Goal: Task Accomplishment & Management: Manage account settings

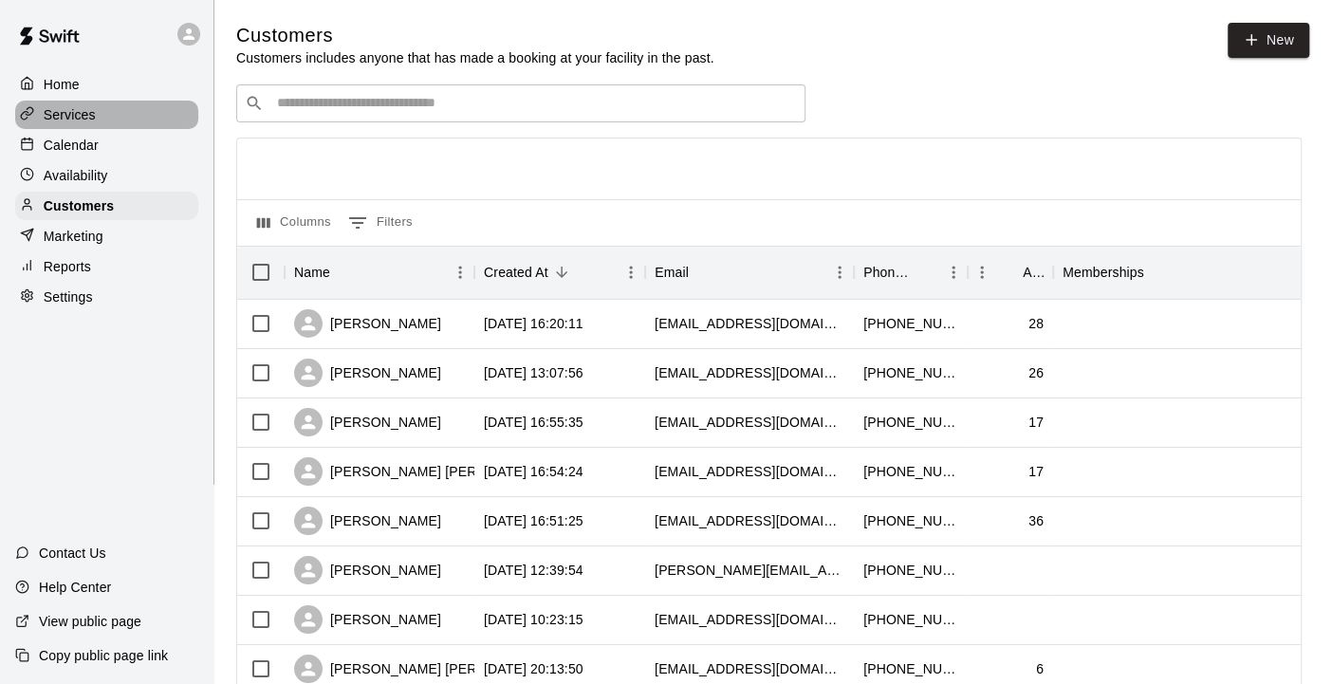
click at [65, 111] on p "Services" at bounding box center [70, 114] width 52 height 19
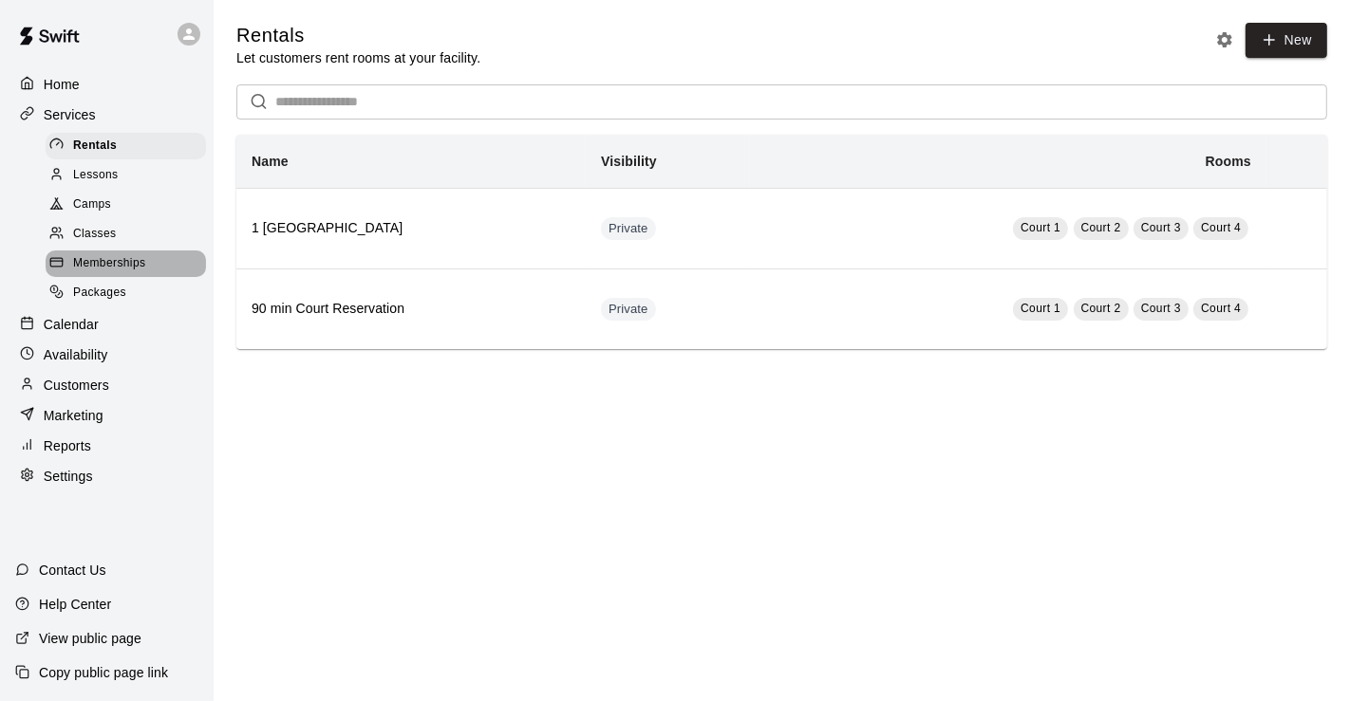
click at [100, 259] on span "Memberships" at bounding box center [109, 263] width 72 height 19
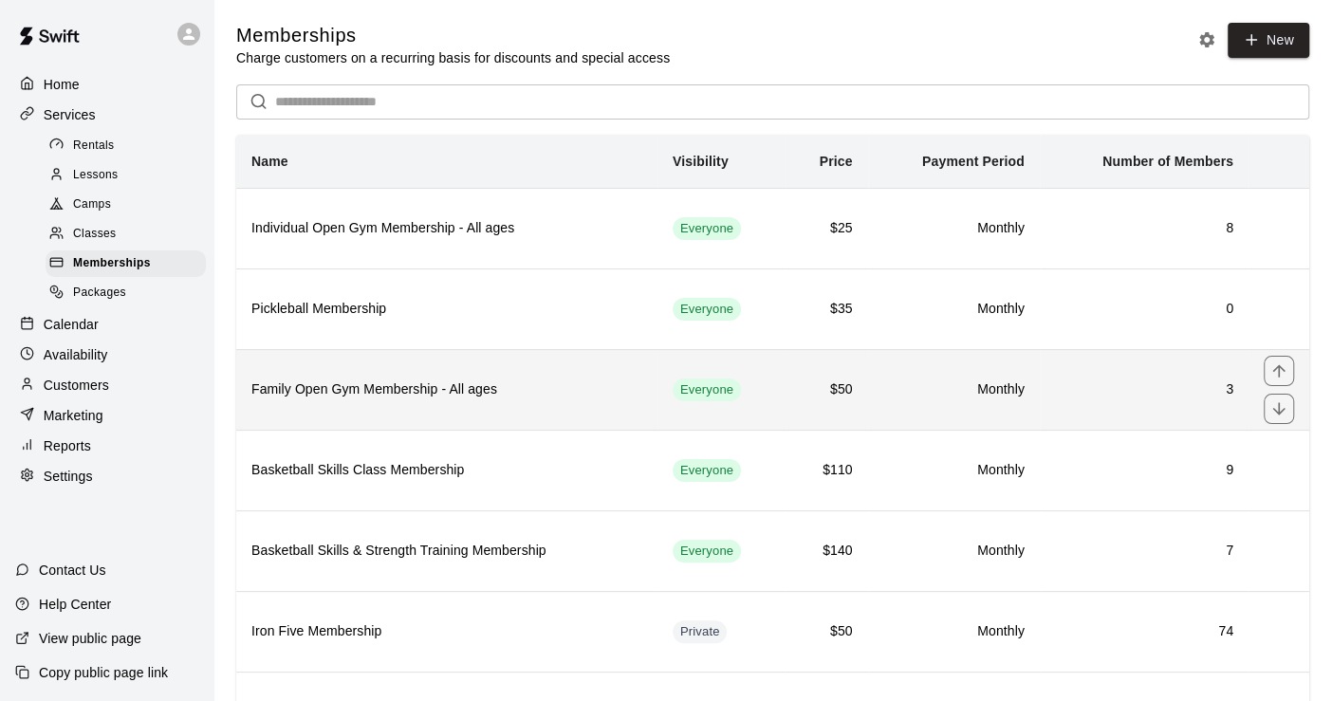
click at [511, 393] on h6 "Family Open Gym Membership - All ages" at bounding box center [446, 390] width 391 height 21
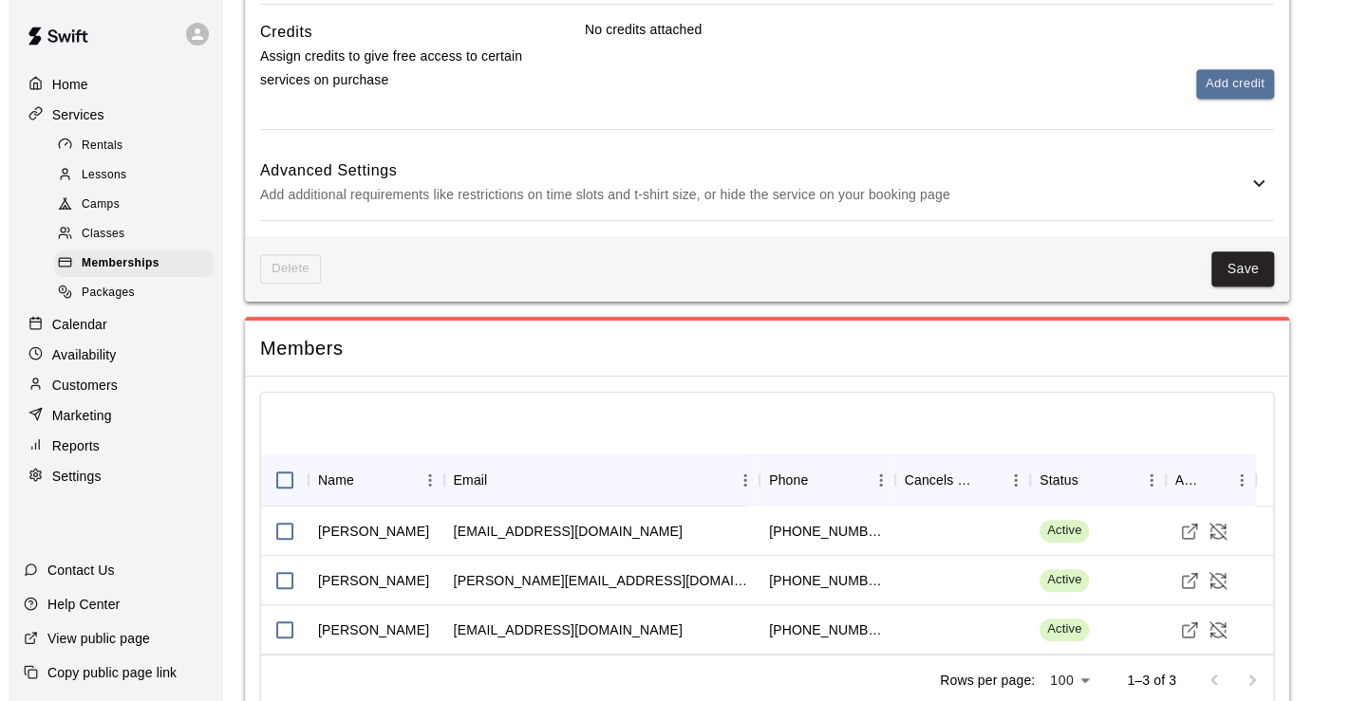
scroll to position [1003, 0]
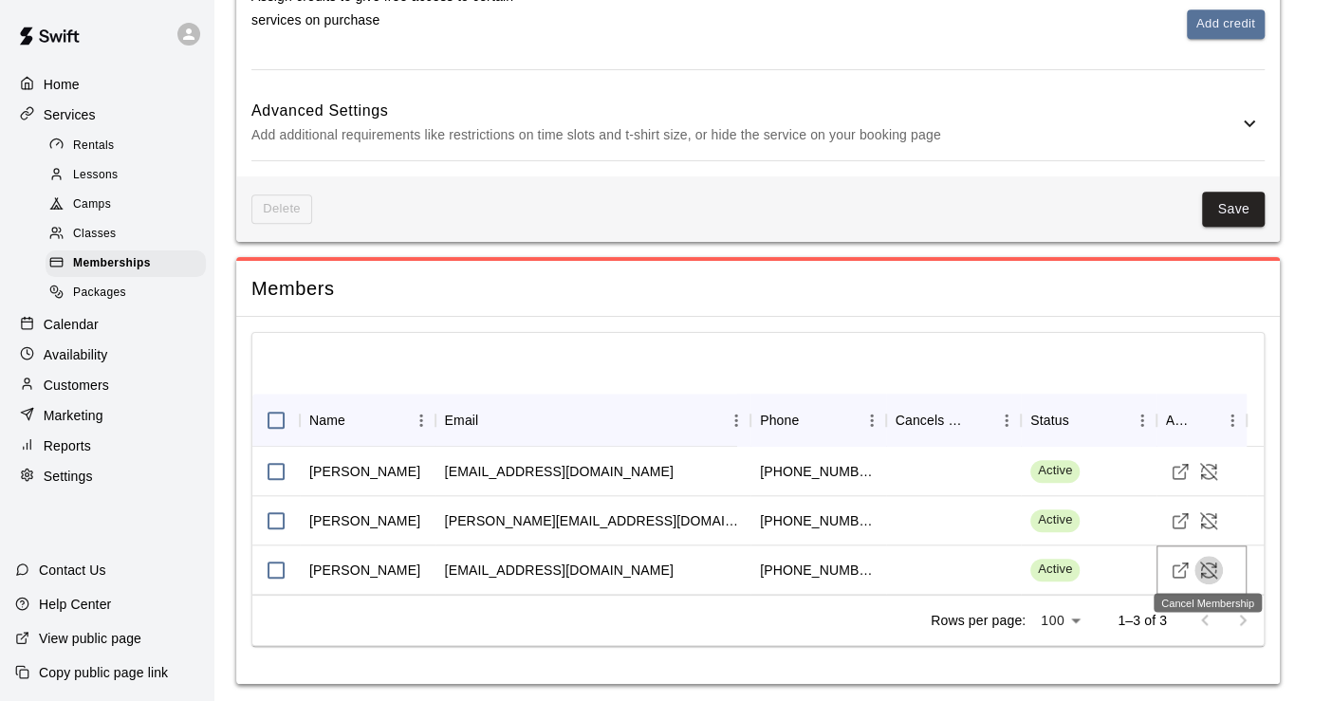
click at [1206, 561] on icon "Cancel Membership" at bounding box center [1209, 570] width 19 height 19
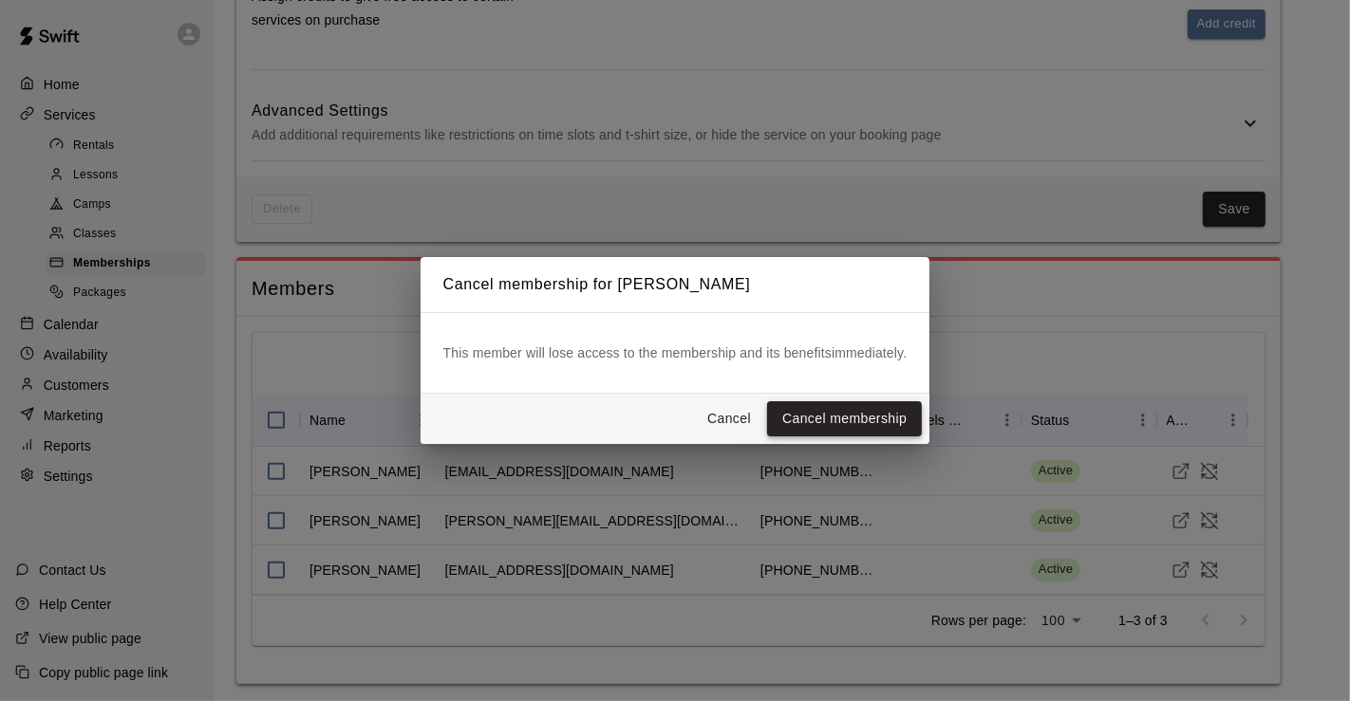
click at [875, 412] on button "Cancel membership" at bounding box center [844, 418] width 155 height 35
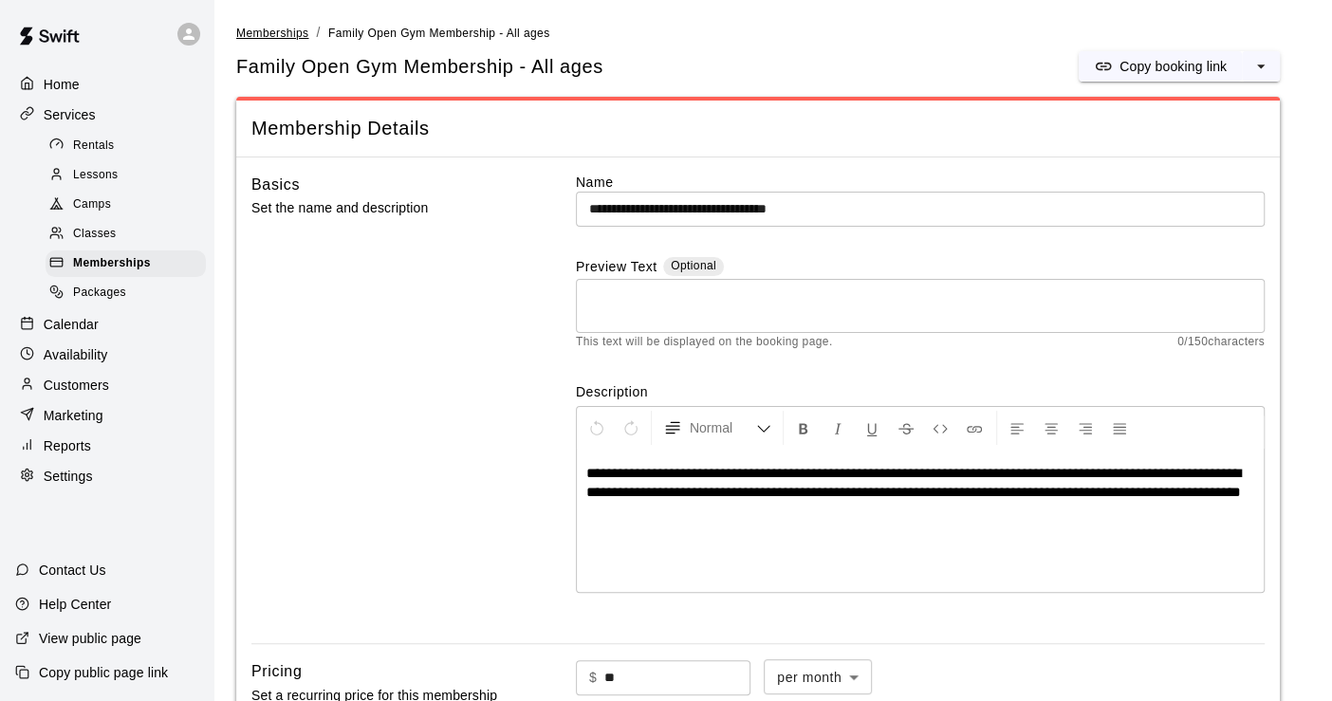
click at [257, 28] on span "Memberships" at bounding box center [272, 33] width 72 height 13
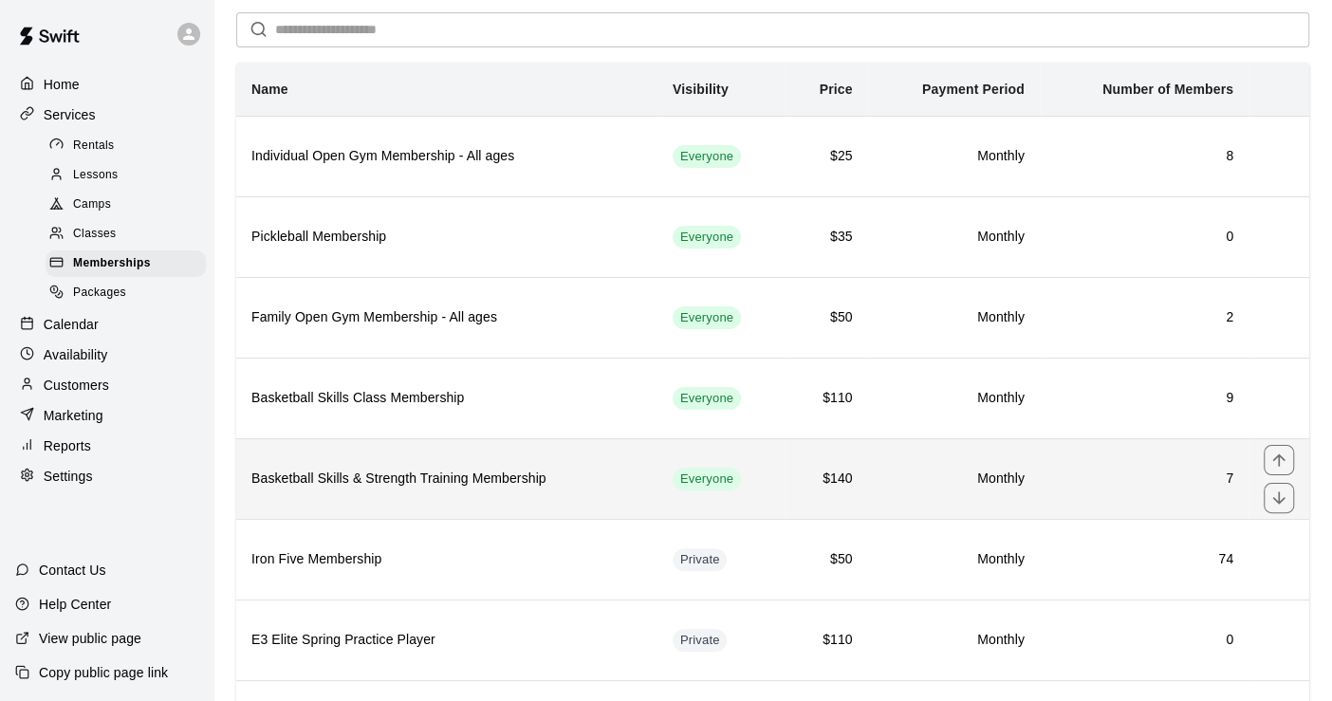
scroll to position [105, 0]
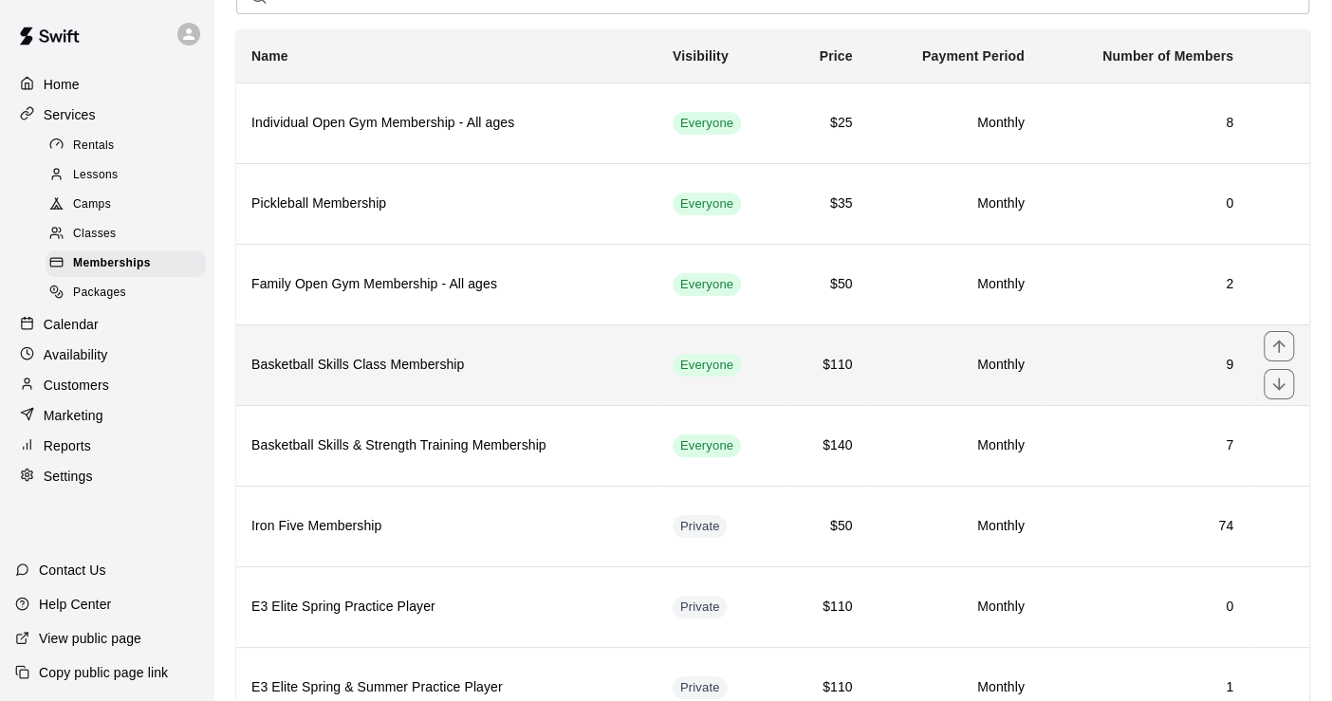
click at [498, 370] on h6 "Basketball Skills Class Membership" at bounding box center [446, 365] width 391 height 21
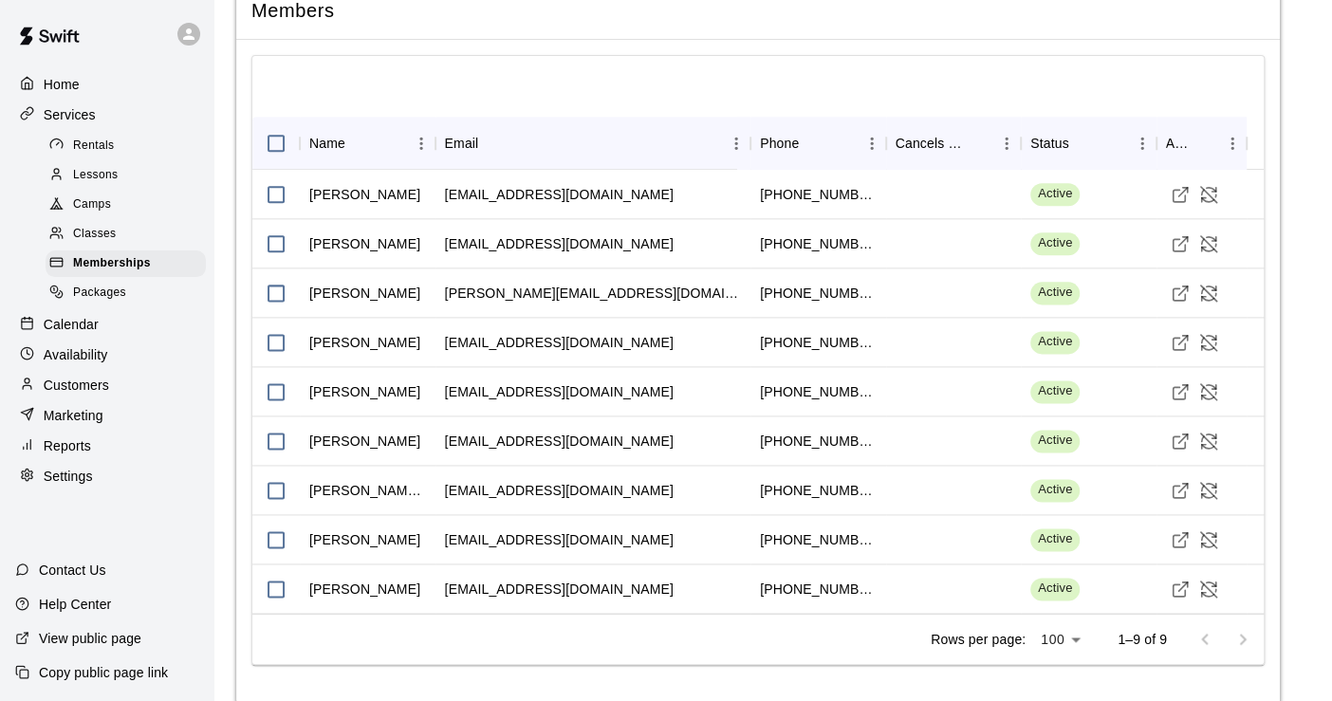
scroll to position [1420, 0]
